Goal: Communication & Community: Answer question/provide support

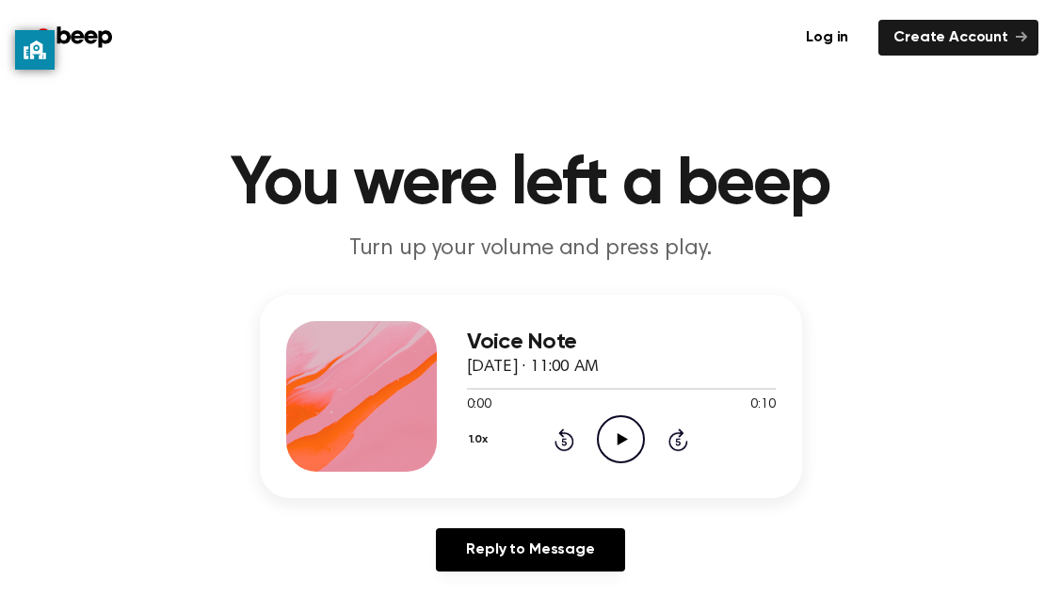
click at [591, 453] on div "1.0x Rewind 5 seconds Play Audio Skip 5 seconds" at bounding box center [621, 439] width 309 height 48
click at [616, 459] on icon "Play Audio" at bounding box center [621, 439] width 48 height 48
click at [625, 468] on div "Voice Note [DATE] · 11:01 AM 0:00 0:13 Your browser does not support the [objec…" at bounding box center [621, 396] width 309 height 151
click at [612, 429] on icon "Play Audio" at bounding box center [621, 439] width 48 height 48
click at [623, 417] on circle at bounding box center [621, 439] width 46 height 46
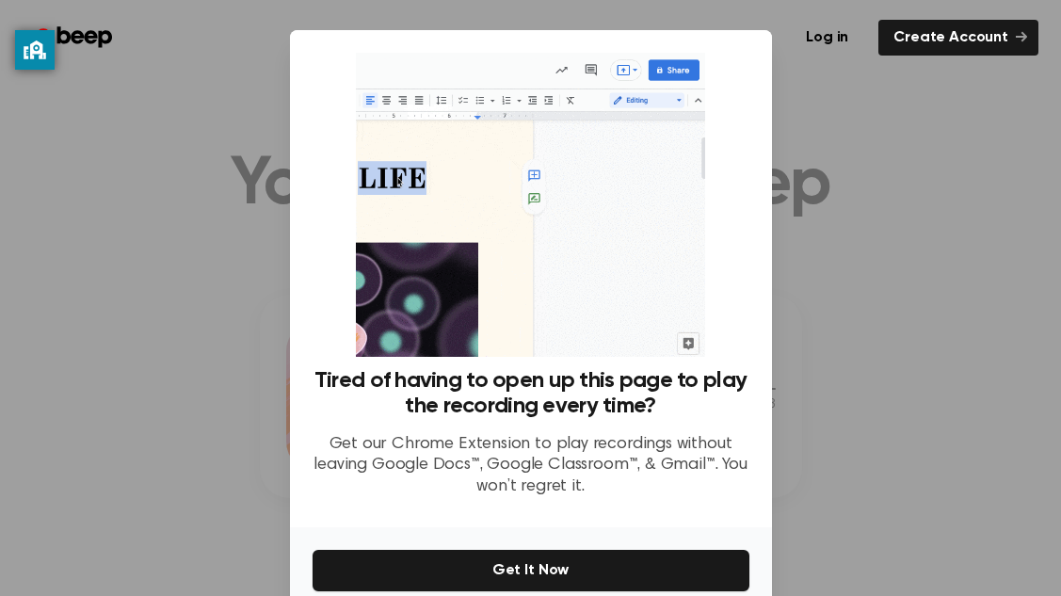
click at [865, 255] on div at bounding box center [530, 298] width 1061 height 596
click at [852, 171] on div at bounding box center [530, 298] width 1061 height 596
click at [924, 158] on div at bounding box center [530, 298] width 1061 height 596
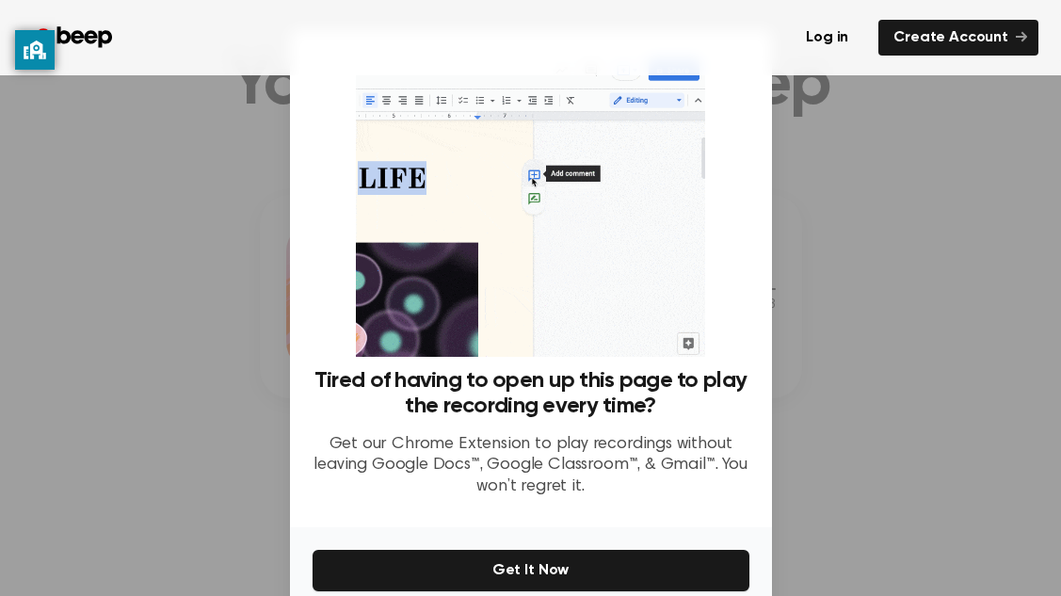
scroll to position [106, 0]
click at [977, 38] on link "Create Account" at bounding box center [959, 38] width 160 height 36
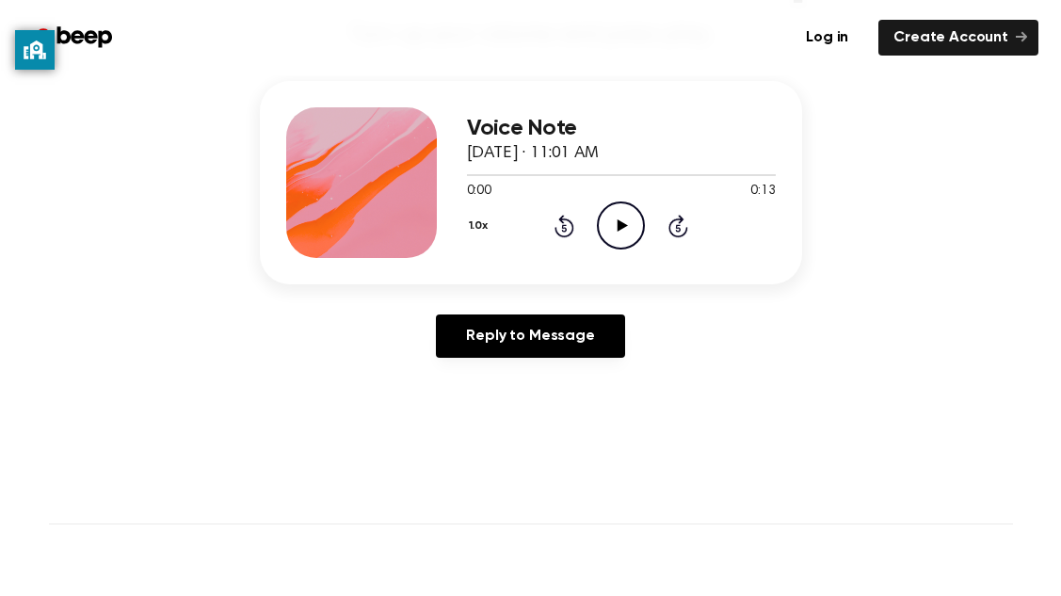
scroll to position [215, 0]
click at [604, 246] on icon "Play Audio" at bounding box center [621, 225] width 48 height 48
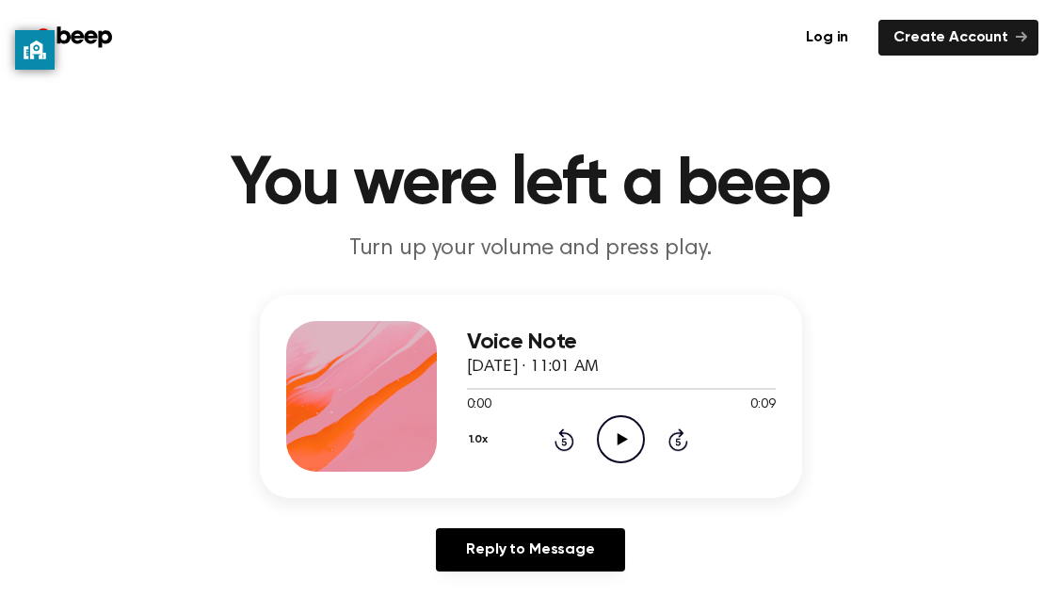
click at [616, 429] on icon "Play Audio" at bounding box center [621, 439] width 48 height 48
click at [672, 440] on icon at bounding box center [679, 440] width 20 height 23
click at [631, 455] on icon "Play Audio" at bounding box center [621, 439] width 48 height 48
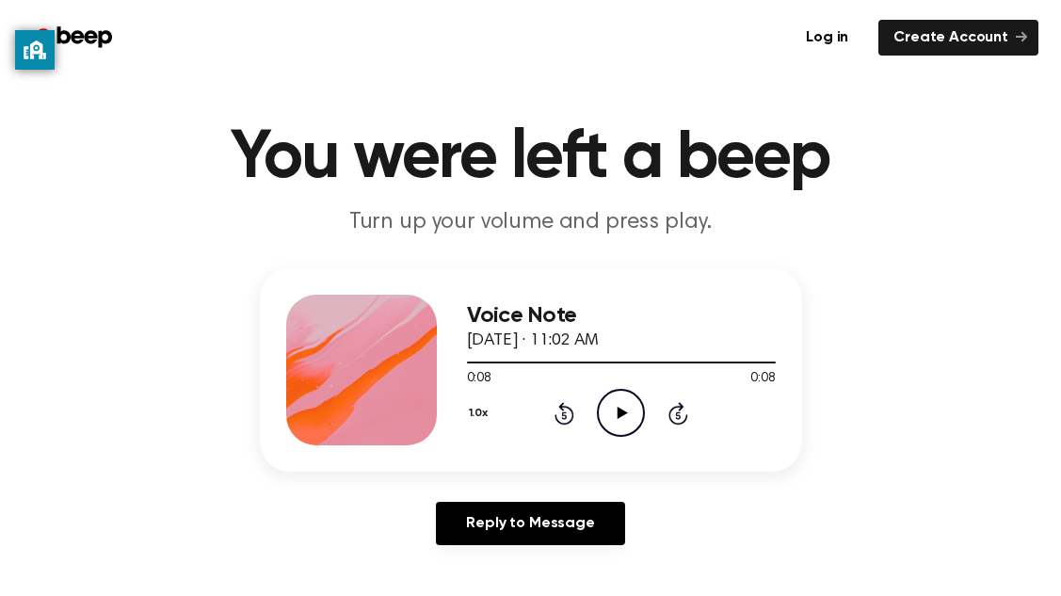
scroll to position [32, 0]
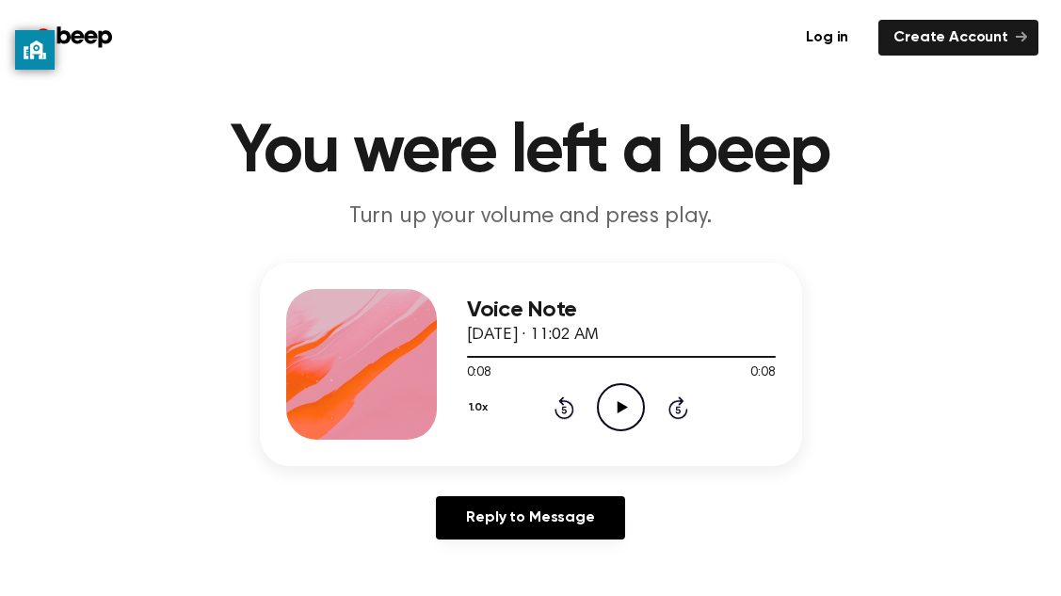
click at [564, 410] on icon at bounding box center [564, 410] width 5 height 8
click at [563, 417] on icon at bounding box center [565, 408] width 20 height 23
click at [630, 427] on icon "Play Audio" at bounding box center [621, 407] width 48 height 48
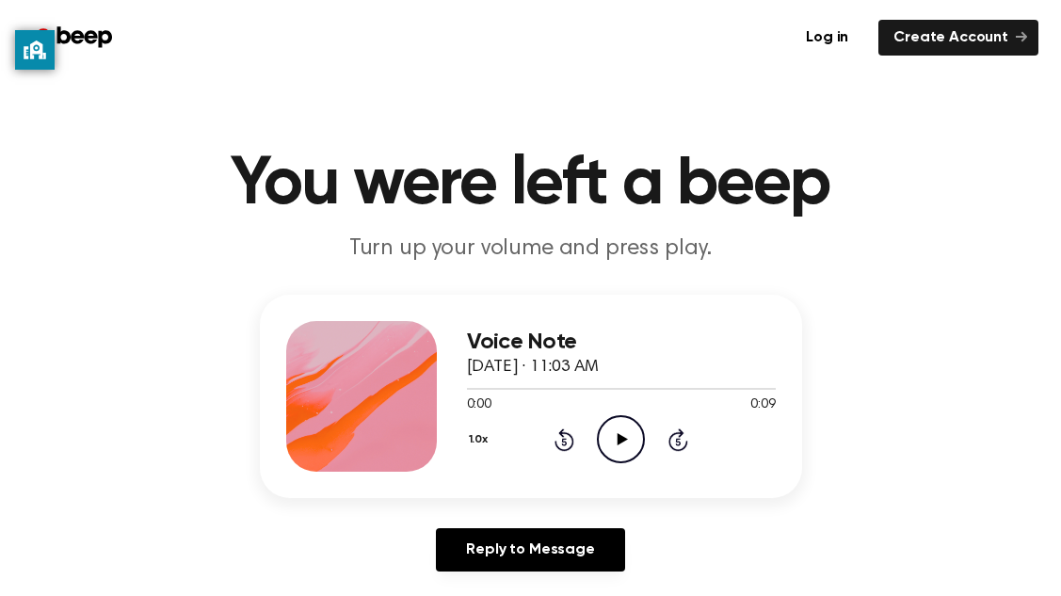
click at [608, 459] on circle at bounding box center [621, 439] width 46 height 46
click at [635, 445] on icon "Play Audio" at bounding box center [621, 439] width 48 height 48
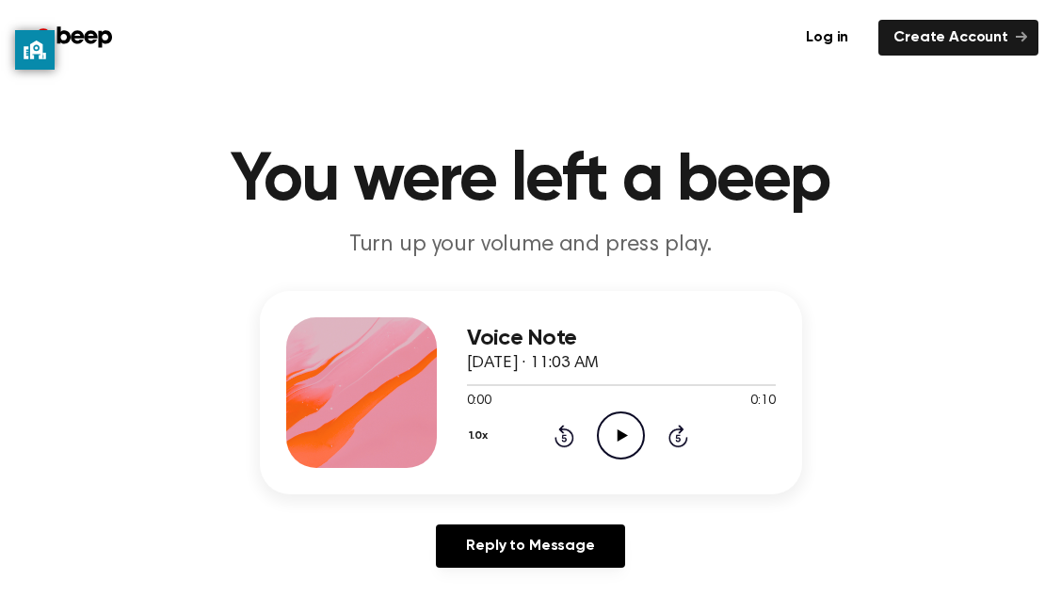
click at [634, 430] on icon "Play Audio" at bounding box center [621, 436] width 48 height 48
click at [636, 444] on icon "Play Audio" at bounding box center [621, 436] width 48 height 48
click at [625, 444] on icon "Play Audio" at bounding box center [621, 436] width 48 height 48
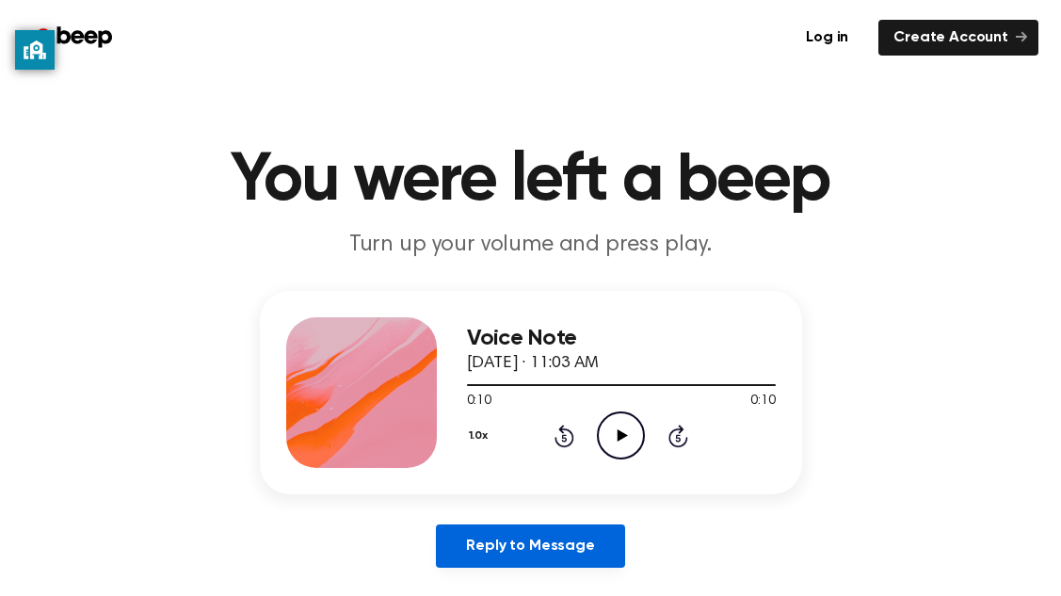
click at [535, 530] on link "Reply to Message" at bounding box center [530, 546] width 188 height 43
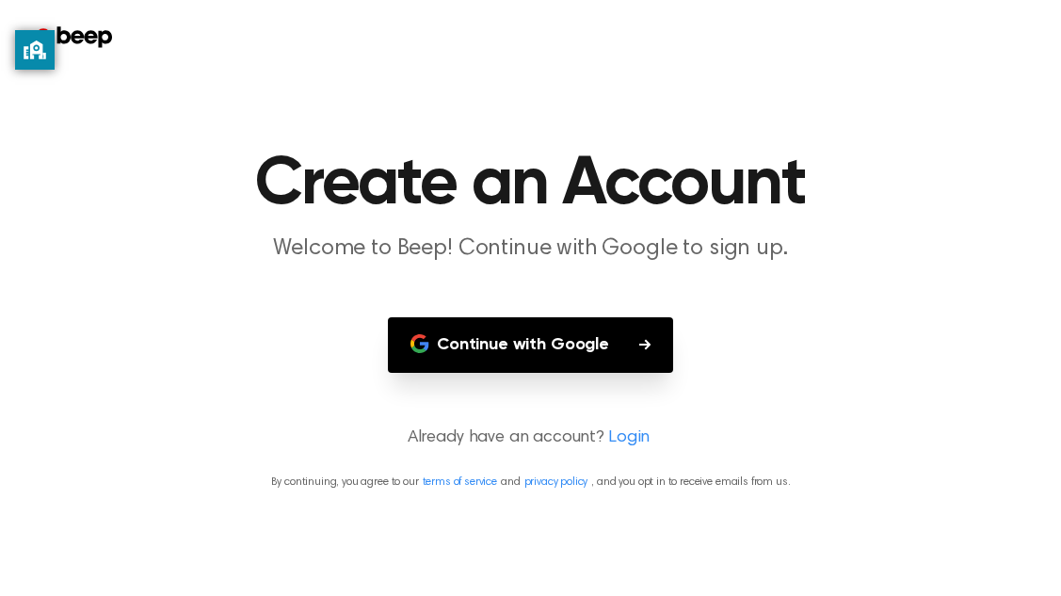
click at [472, 320] on button "Continue with Google" at bounding box center [530, 345] width 285 height 56
click at [654, 339] on button "Continue with Google" at bounding box center [530, 345] width 285 height 56
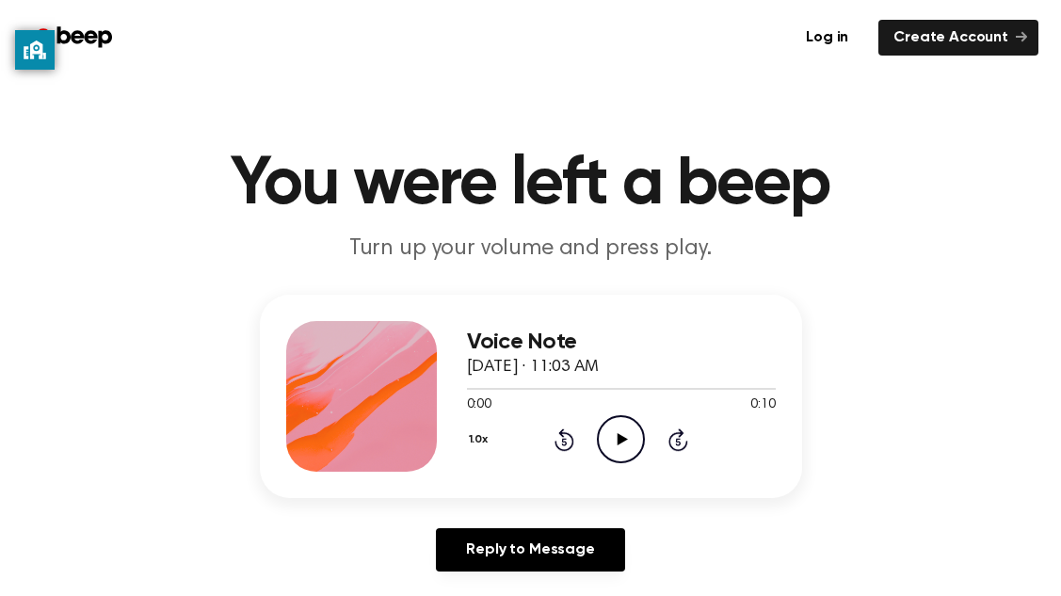
click at [618, 431] on icon "Play Audio" at bounding box center [621, 439] width 48 height 48
click at [618, 431] on icon "Pause Audio" at bounding box center [621, 439] width 48 height 48
click at [618, 431] on icon "Play Audio" at bounding box center [621, 439] width 48 height 48
click at [615, 466] on div "Voice Note [DATE] · 11:04 AM 0:00 0:16 Your browser does not support the [objec…" at bounding box center [621, 396] width 309 height 151
click at [641, 439] on icon "Play Audio" at bounding box center [621, 439] width 48 height 48
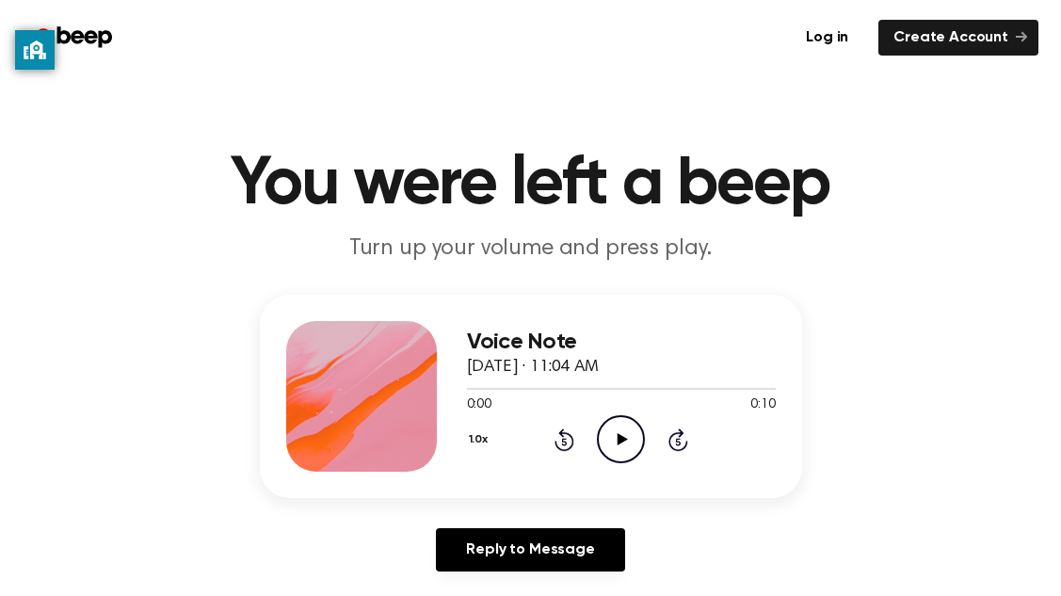
click at [629, 444] on icon "Play Audio" at bounding box center [621, 439] width 48 height 48
click at [604, 448] on icon "Pause Audio" at bounding box center [621, 439] width 48 height 48
click at [596, 468] on div "Voice Note September 6, 2023 · 11:04 AM 0:02 0:10 Your browser does not support…" at bounding box center [621, 396] width 309 height 151
click at [635, 432] on icon "Play Audio" at bounding box center [621, 439] width 48 height 48
click at [640, 445] on icon "Play Audio" at bounding box center [621, 439] width 48 height 48
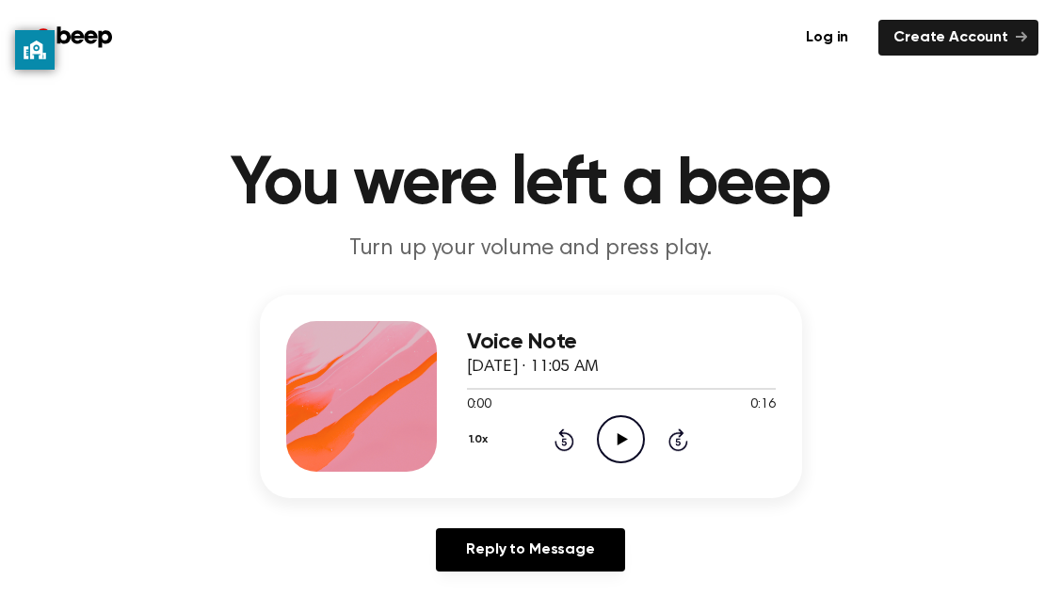
click at [632, 437] on icon "Play Audio" at bounding box center [621, 439] width 48 height 48
click at [635, 433] on icon "Play Audio" at bounding box center [621, 439] width 48 height 48
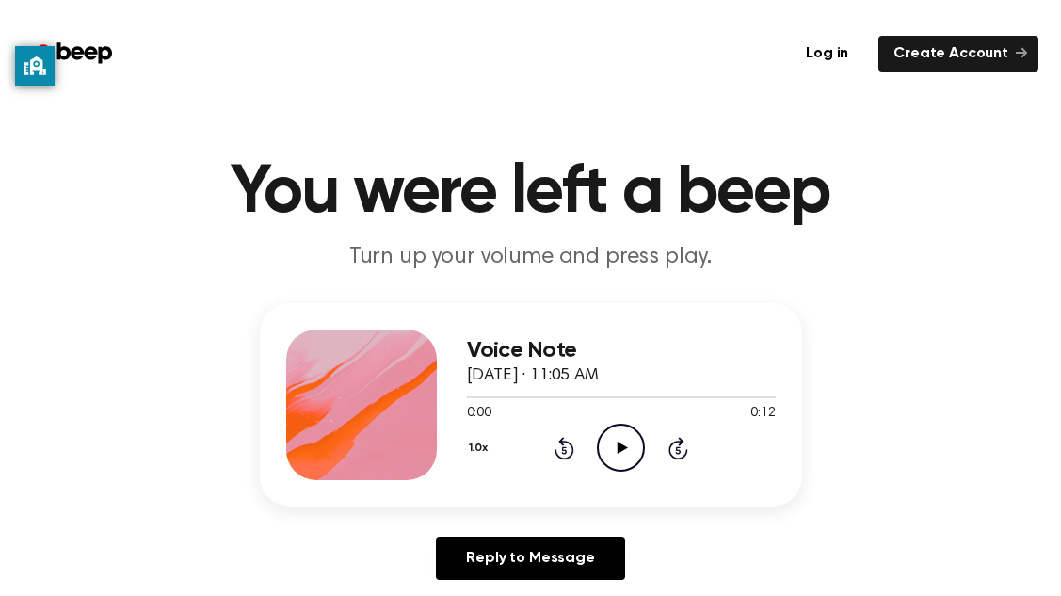
scroll to position [14, 0]
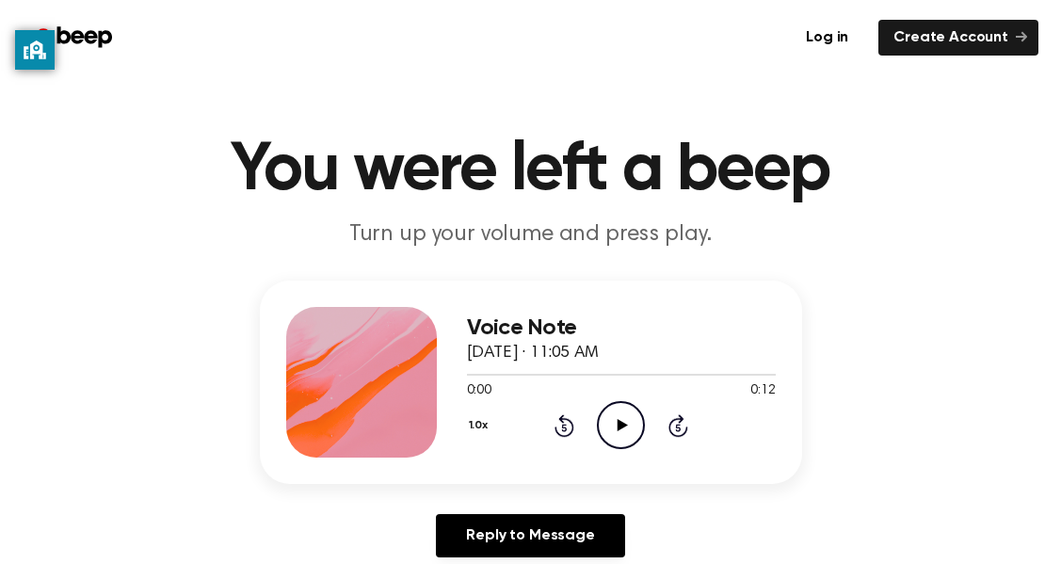
click at [609, 442] on icon "Play Audio" at bounding box center [621, 425] width 48 height 48
